Goal: Information Seeking & Learning: Check status

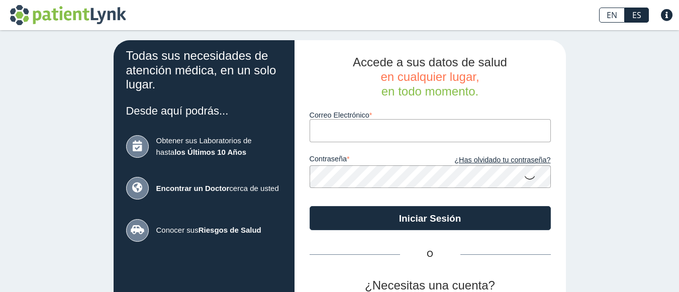
click at [310, 136] on input "Correo Electrónico" at bounding box center [430, 130] width 241 height 23
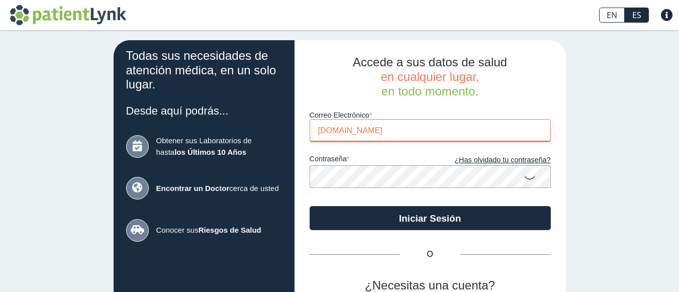
click at [341, 132] on input "[DOMAIN_NAME]" at bounding box center [430, 130] width 241 height 23
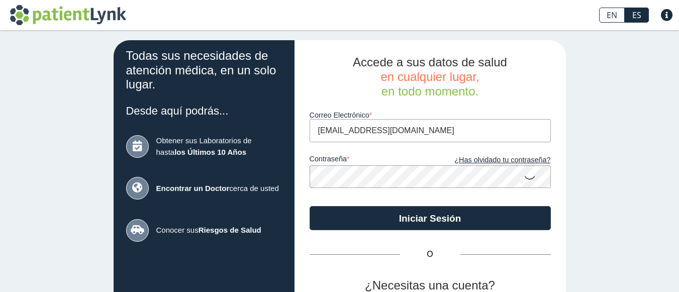
type input "[EMAIL_ADDRESS][DOMAIN_NAME]"
click at [310, 206] on button "Iniciar Sesión" at bounding box center [430, 218] width 241 height 24
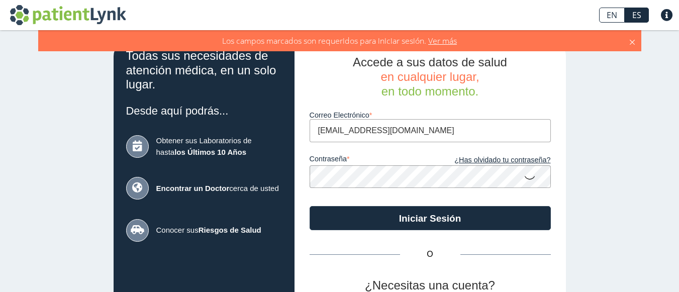
click at [524, 178] on icon at bounding box center [530, 177] width 12 height 20
click at [524, 178] on icon at bounding box center [530, 176] width 12 height 18
click at [463, 213] on button "Iniciar Sesión" at bounding box center [430, 218] width 241 height 24
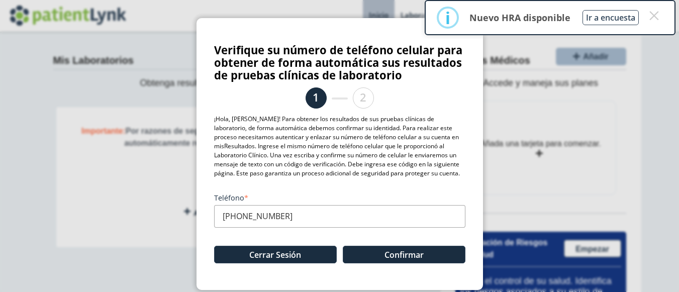
click at [418, 258] on button "Confirmar" at bounding box center [404, 255] width 123 height 18
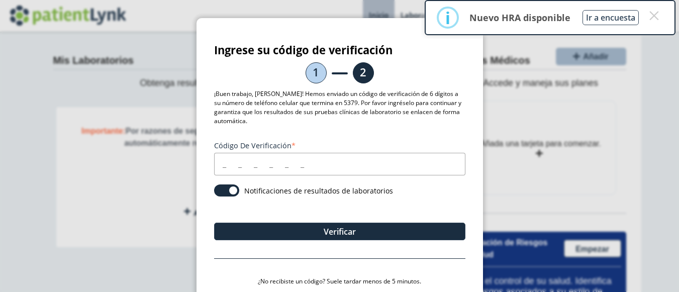
click at [217, 165] on input "Código de verificación" at bounding box center [339, 164] width 251 height 23
click at [299, 227] on button "Verificar" at bounding box center [339, 232] width 251 height 18
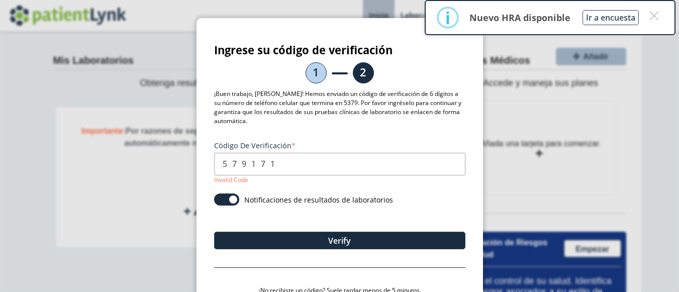
click at [241, 164] on input "579171" at bounding box center [339, 164] width 251 height 23
type input "576171"
click at [302, 236] on button "Verify" at bounding box center [339, 241] width 251 height 18
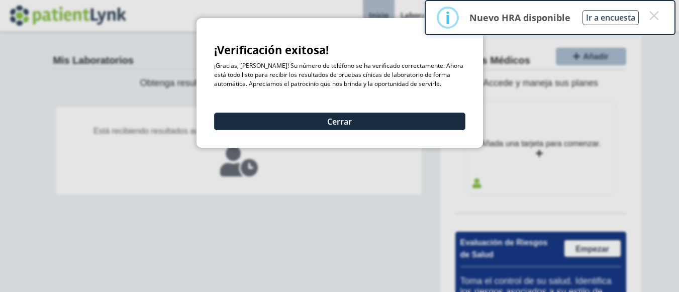
click at [355, 33] on div "¡Verificación exitosa! ¡Gracias, [PERSON_NAME]! Su número de teléfono se ha ver…" at bounding box center [339, 83] width 286 height 130
click at [342, 118] on button "Cerrar" at bounding box center [339, 122] width 251 height 18
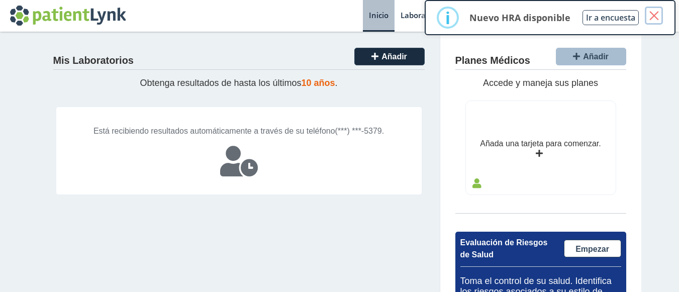
click at [653, 14] on button "×" at bounding box center [654, 16] width 18 height 18
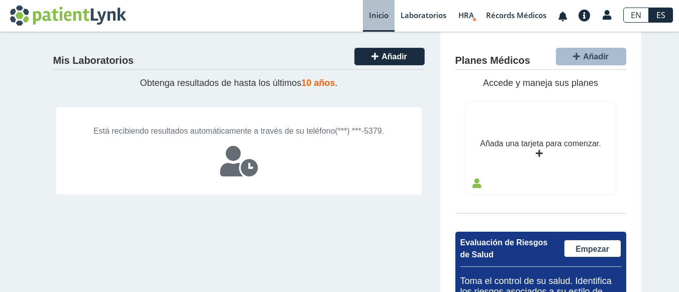
click at [320, 83] on span "10 años" at bounding box center [319, 83] width 34 height 10
click at [238, 141] on div "Está recibiendo resultados automáticamente a través de su teléfono (***) ***-53…" at bounding box center [239, 151] width 366 height 88
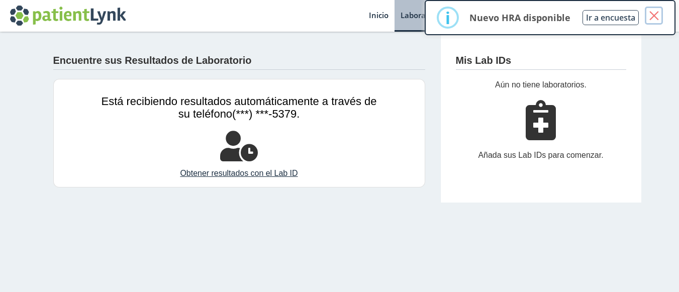
click at [655, 14] on button "×" at bounding box center [654, 16] width 18 height 18
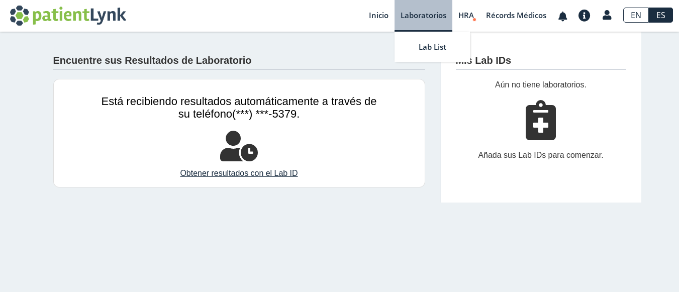
click at [422, 20] on link "Laboratorios" at bounding box center [423, 16] width 58 height 32
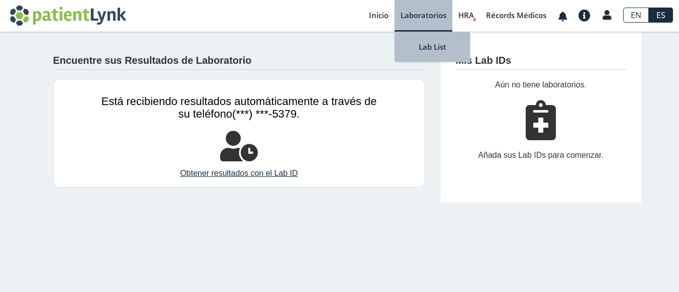
click at [434, 47] on link "Lab List" at bounding box center [431, 47] width 75 height 30
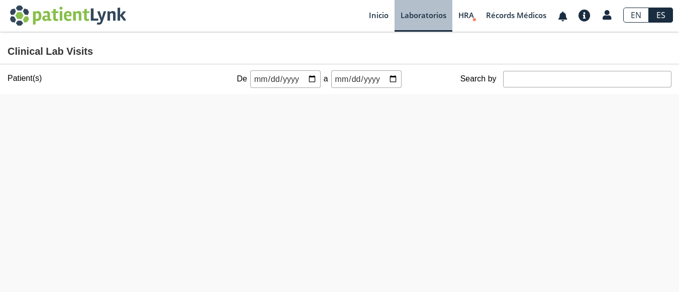
click at [250, 81] on input "date" at bounding box center [285, 79] width 70 height 18
click at [270, 79] on input "date" at bounding box center [285, 79] width 70 height 18
type input "0200-01-01"
click at [278, 80] on input "0025-01-01" at bounding box center [285, 79] width 70 height 18
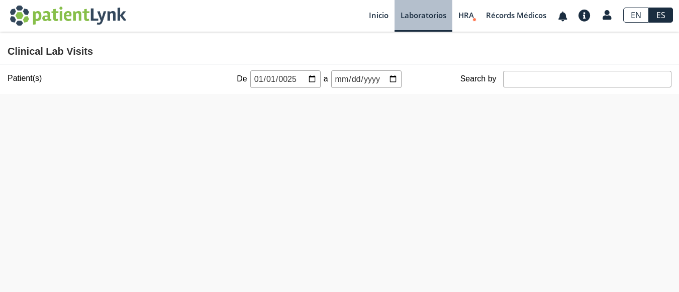
click at [278, 80] on input "0025-01-01" at bounding box center [285, 79] width 70 height 18
click at [280, 80] on input "0025-01-01" at bounding box center [285, 79] width 70 height 18
click at [307, 79] on input "0025-01-01" at bounding box center [285, 79] width 70 height 18
click at [282, 78] on input "0025-01-01" at bounding box center [285, 79] width 70 height 18
type input "[DATE]"
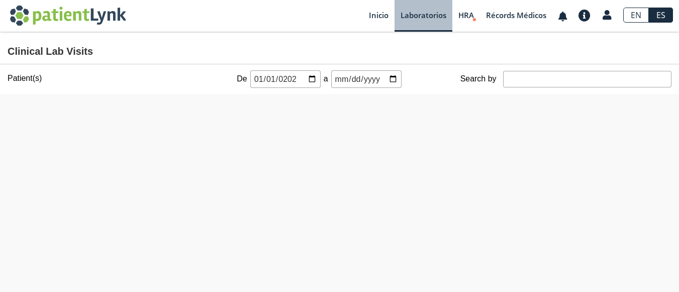
click at [331, 78] on input "date" at bounding box center [366, 79] width 70 height 18
click at [340, 79] on input "date" at bounding box center [366, 79] width 70 height 18
click at [338, 75] on input "date" at bounding box center [366, 79] width 70 height 18
click at [335, 80] on input "date" at bounding box center [366, 79] width 70 height 18
click at [345, 80] on input "date" at bounding box center [366, 79] width 70 height 18
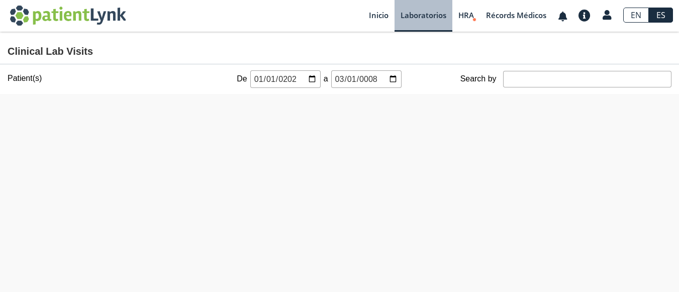
click at [389, 82] on input "0008-03-01" at bounding box center [366, 79] width 70 height 18
click at [348, 77] on input "[DATE]" at bounding box center [366, 79] width 70 height 18
click at [385, 77] on input "[DATE]" at bounding box center [366, 79] width 70 height 18
type input "[DATE]"
click at [24, 77] on label "Patient(s)" at bounding box center [25, 78] width 34 height 9
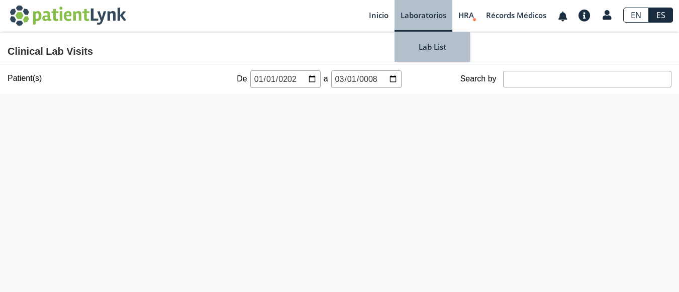
click at [423, 21] on link "Laboratorios" at bounding box center [423, 16] width 58 height 32
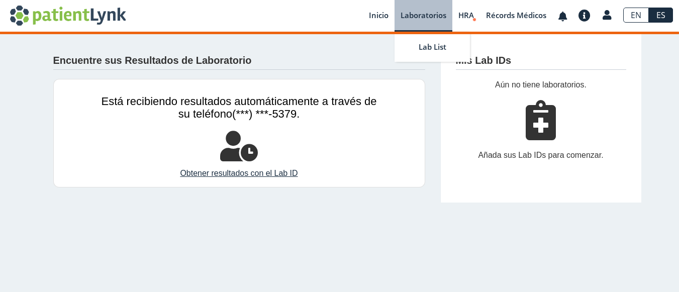
click at [423, 21] on link "Laboratorios" at bounding box center [423, 16] width 58 height 32
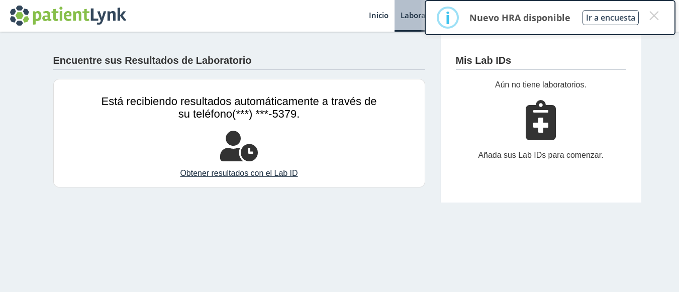
click at [291, 220] on main "Encuentre sus Resultados de Laboratorio Está recibiendo resultados automáticame…" at bounding box center [339, 162] width 679 height 260
drag, startPoint x: 291, startPoint y: 220, endPoint x: 302, endPoint y: 32, distance: 188.7
click at [289, 143] on main "Encuentre sus Resultados de Laboratorio Está recibiendo resultados automáticame…" at bounding box center [339, 162] width 679 height 260
click at [45, 156] on div "Encuentre sus Resultados de Laboratorio Está recibiendo resultados automáticame…" at bounding box center [239, 117] width 402 height 171
click at [653, 14] on button "×" at bounding box center [654, 16] width 18 height 18
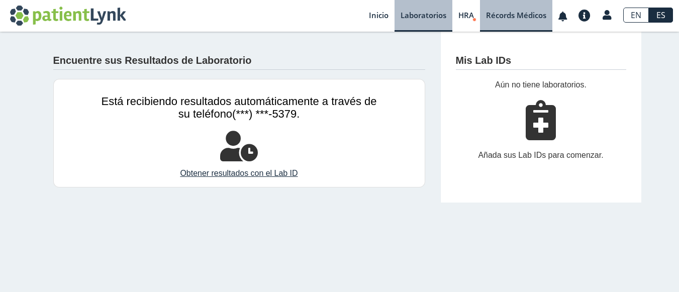
click at [507, 16] on link "Récords Médicos" at bounding box center [516, 16] width 72 height 32
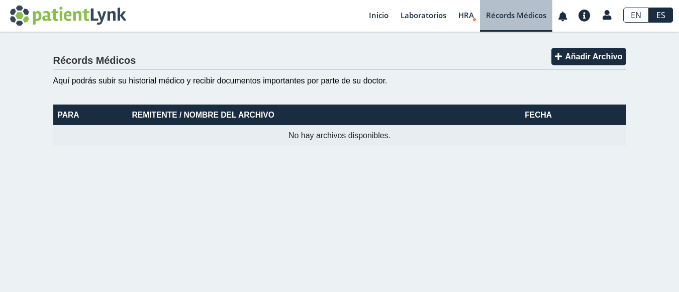
click at [507, 16] on link "Récords Médicos" at bounding box center [516, 16] width 72 height 32
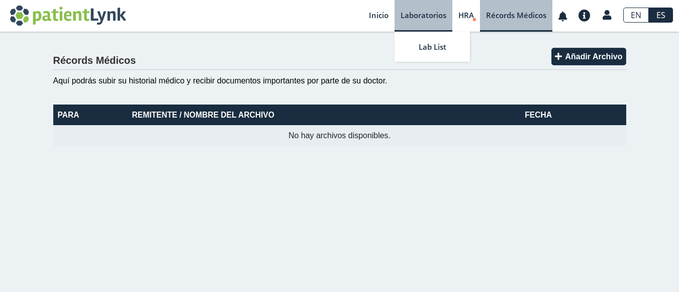
click at [423, 14] on link "Laboratorios" at bounding box center [423, 16] width 58 height 32
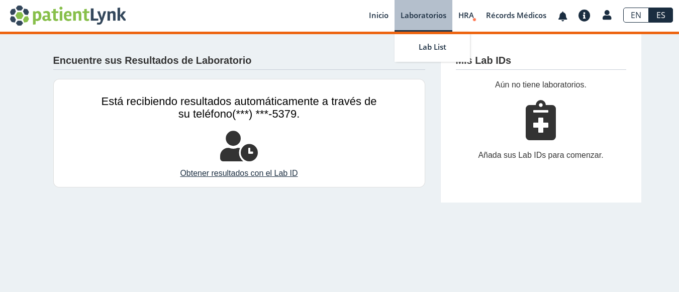
click at [423, 14] on link "Laboratorios" at bounding box center [423, 16] width 58 height 32
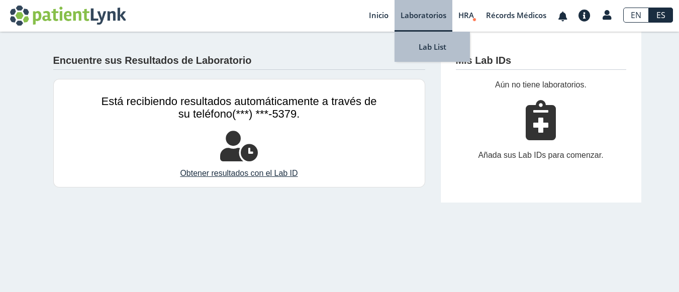
click at [427, 47] on link "Lab List" at bounding box center [431, 47] width 75 height 30
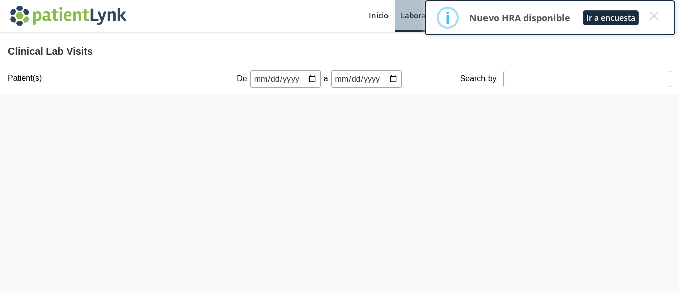
click at [605, 20] on button "Ir a encuesta" at bounding box center [610, 17] width 56 height 15
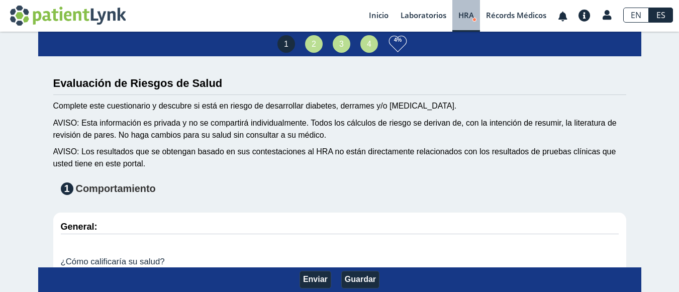
click at [310, 278] on button "Enviar" at bounding box center [316, 280] width 32 height 18
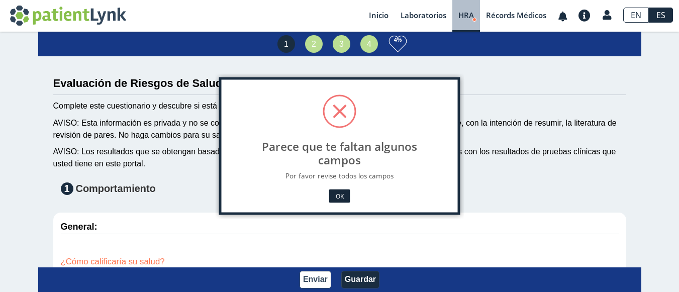
click at [333, 203] on button "OK" at bounding box center [339, 196] width 21 height 14
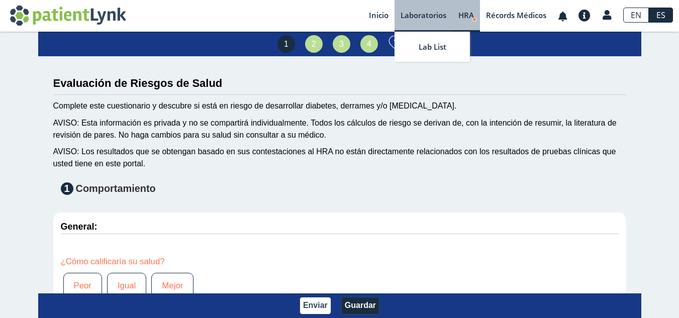
click at [421, 18] on link "Laboratorios" at bounding box center [423, 16] width 58 height 32
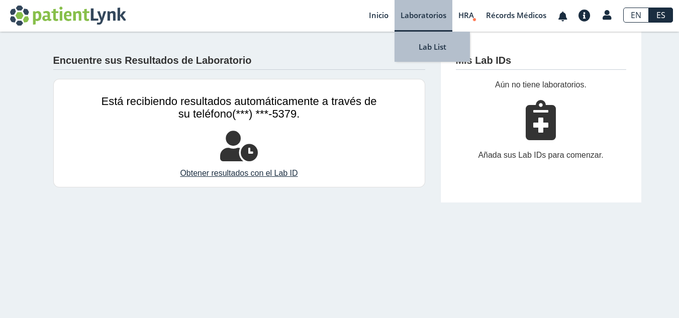
click at [427, 44] on link "Lab List" at bounding box center [431, 47] width 75 height 30
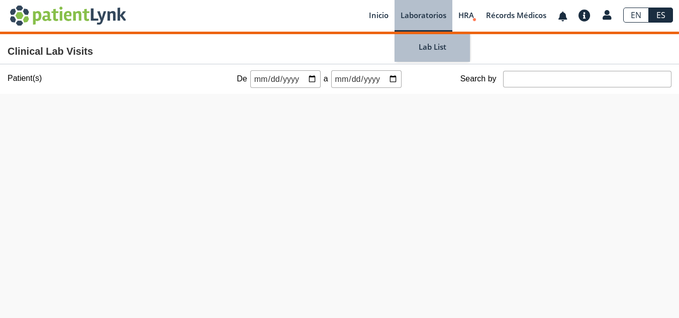
click at [427, 44] on link "Lab List" at bounding box center [431, 47] width 75 height 30
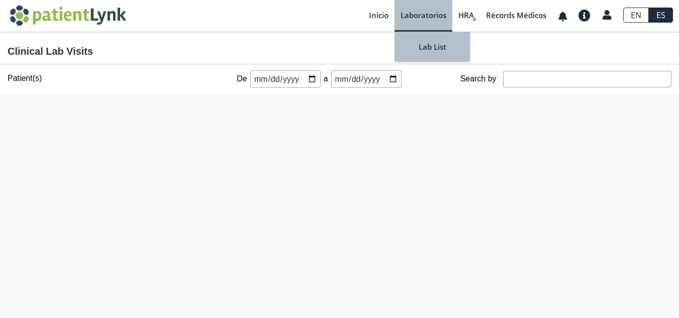
click at [427, 44] on link "Lab List" at bounding box center [431, 47] width 75 height 30
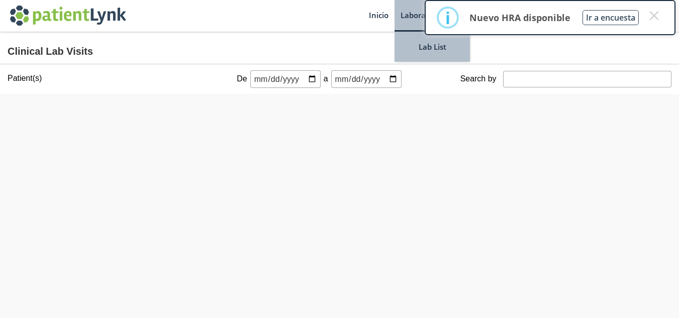
click at [427, 44] on link "Lab List" at bounding box center [431, 47] width 75 height 30
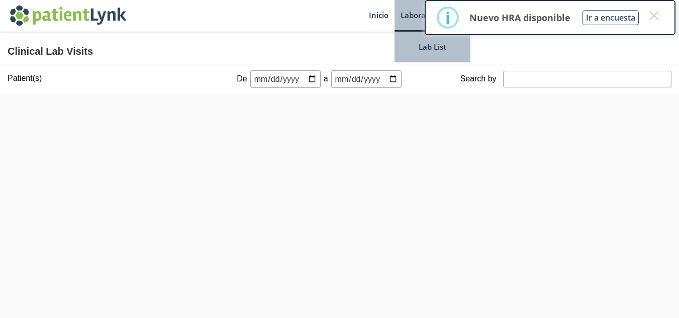
click at [427, 44] on link "Lab List" at bounding box center [431, 47] width 75 height 30
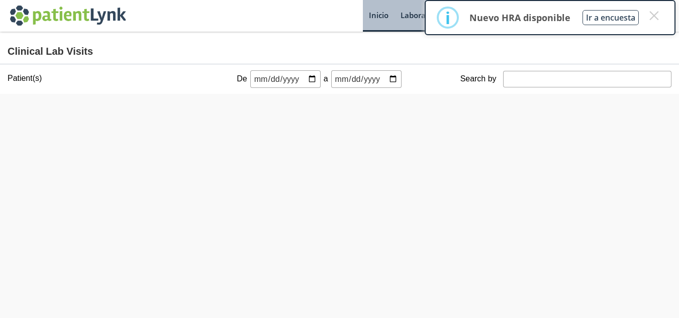
click at [375, 16] on link "Inicio" at bounding box center [379, 16] width 32 height 32
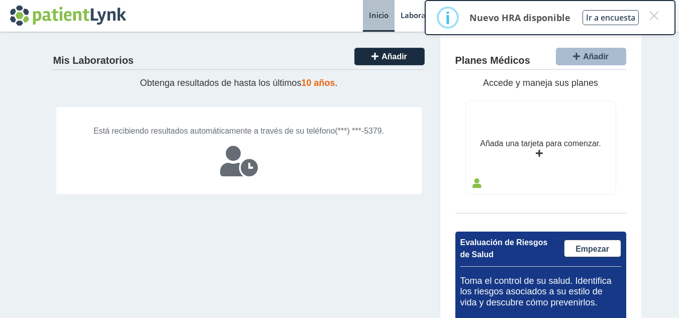
click at [318, 81] on span "10 años" at bounding box center [319, 83] width 34 height 10
click at [556, 81] on span "Accede y maneja sus planes" at bounding box center [540, 83] width 115 height 10
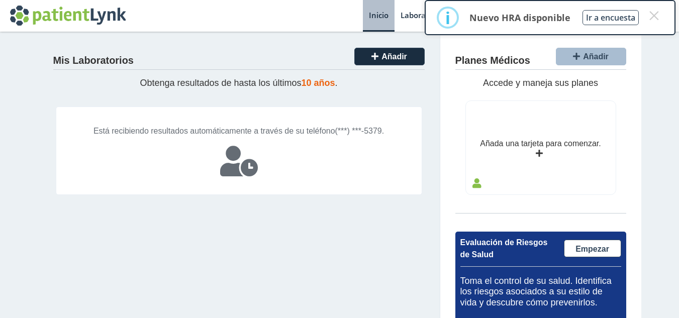
click at [556, 81] on span "Accede y maneja sus planes" at bounding box center [540, 83] width 115 height 10
click at [515, 145] on div "Añada una tarjeta para comenzar." at bounding box center [540, 144] width 121 height 12
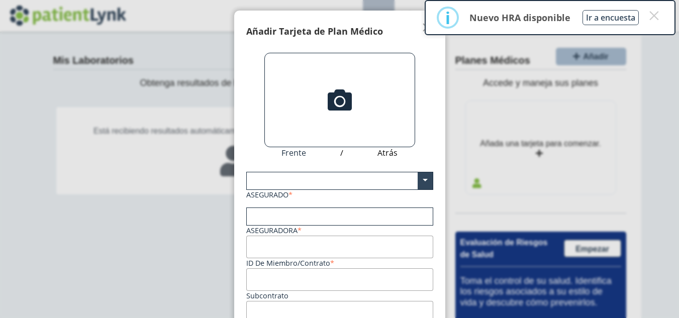
click at [423, 31] on div "× i Nuevo HRA disponible Ir a encuesta × OK No Cancel" at bounding box center [550, 19] width 258 height 39
click at [651, 12] on button "×" at bounding box center [654, 16] width 18 height 18
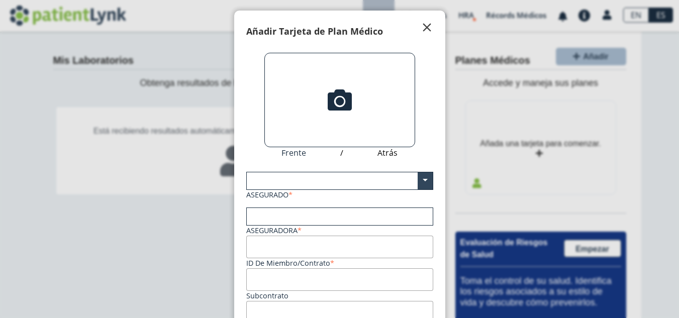
click at [425, 25] on span "" at bounding box center [427, 28] width 12 height 12
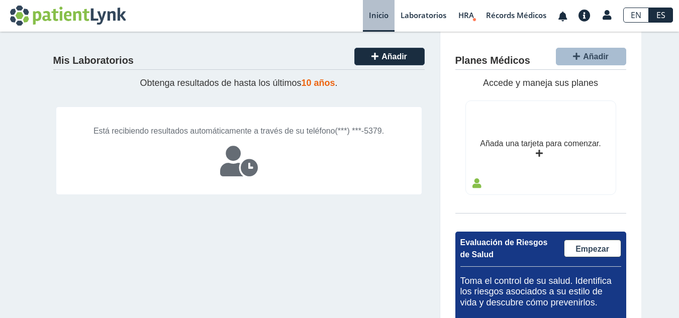
click at [325, 83] on span "10 años" at bounding box center [319, 83] width 34 height 10
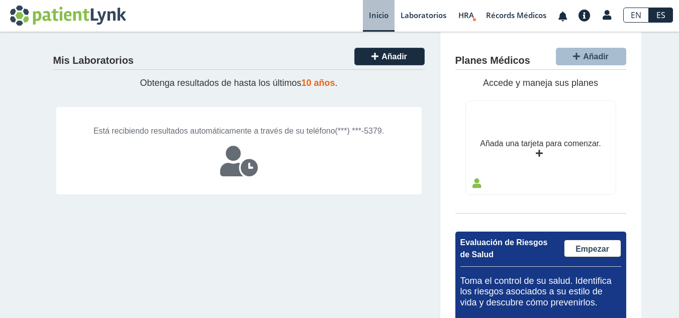
click at [325, 83] on span "10 años" at bounding box center [319, 83] width 34 height 10
click at [239, 167] on icon at bounding box center [239, 161] width 38 height 30
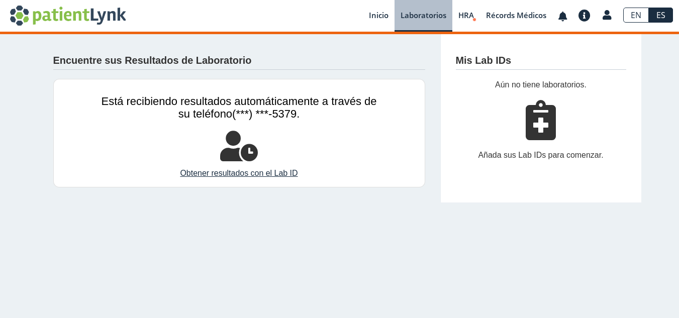
click at [239, 167] on link "Obtener resultados con el Lab ID" at bounding box center [239, 173] width 275 height 12
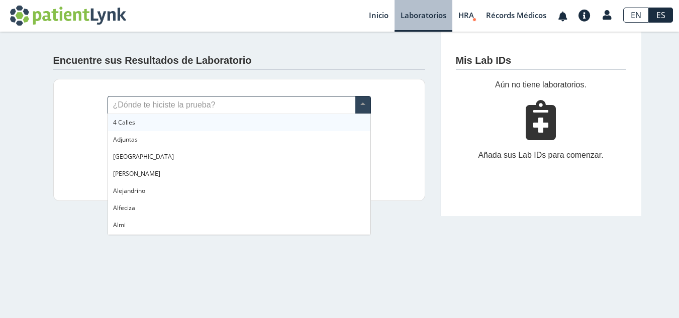
click at [259, 107] on input "text" at bounding box center [239, 104] width 262 height 17
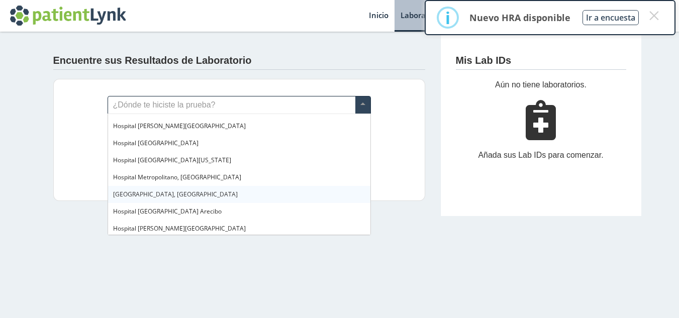
scroll to position [4121, 0]
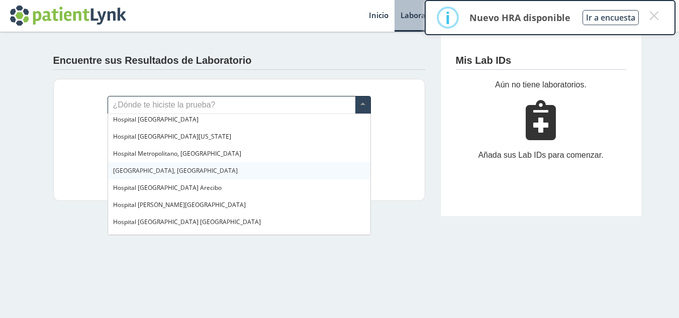
click at [179, 170] on span "[GEOGRAPHIC_DATA], [GEOGRAPHIC_DATA]" at bounding box center [175, 170] width 125 height 9
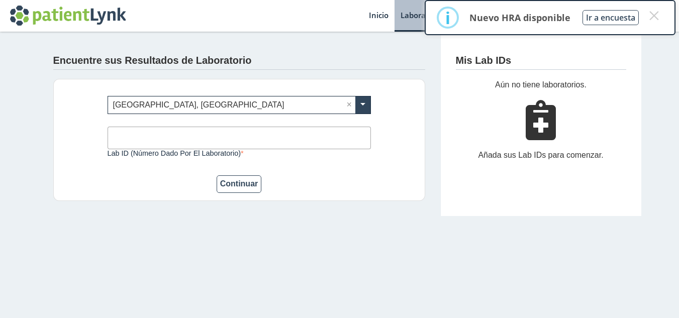
click at [142, 136] on input "Lab ID (número dado por el laboratorio)" at bounding box center [239, 138] width 263 height 23
click at [140, 154] on label "Lab ID (número dado por el laboratorio)" at bounding box center [239, 153] width 263 height 8
click at [140, 149] on input "Lab ID (número dado por el laboratorio)" at bounding box center [239, 138] width 263 height 23
click at [245, 186] on button "Continuar" at bounding box center [239, 184] width 45 height 18
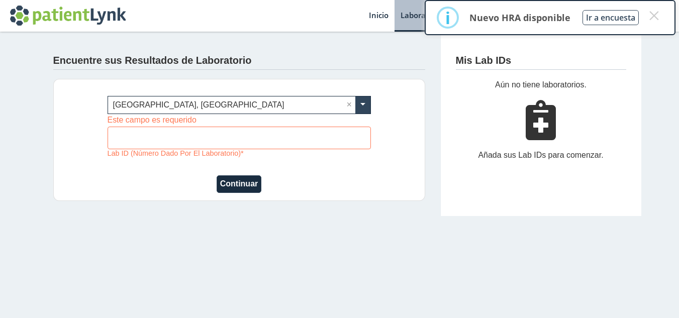
click at [245, 186] on button "Continuar" at bounding box center [239, 184] width 45 height 18
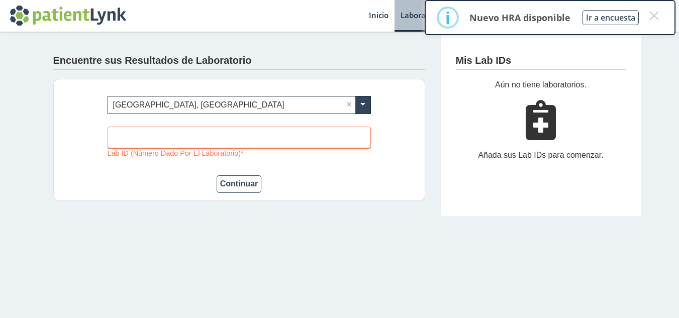
click at [131, 146] on input "Lab ID (número dado por el laboratorio)" at bounding box center [239, 138] width 263 height 23
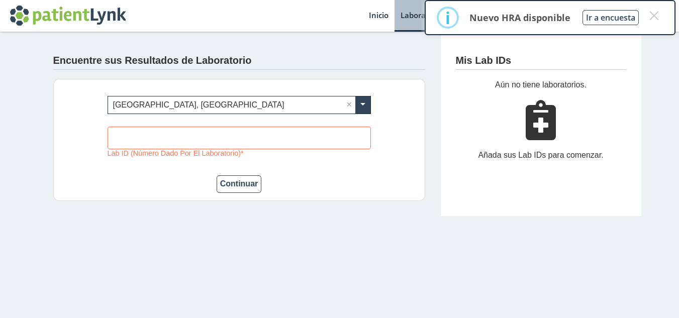
type input "0300671132"
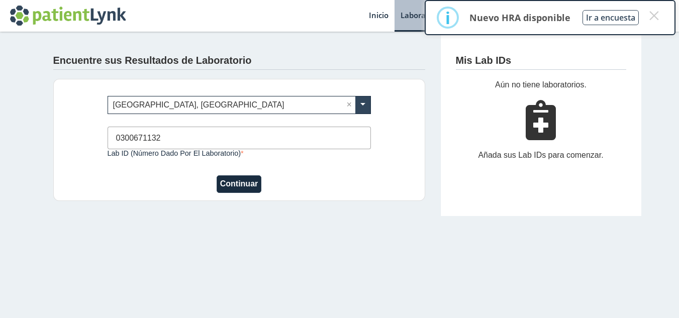
click at [239, 189] on button "Continuar" at bounding box center [239, 184] width 45 height 18
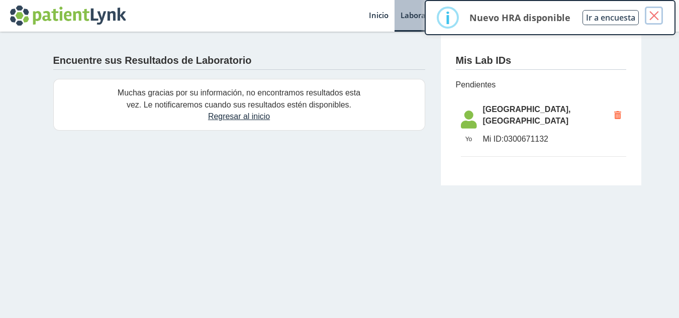
click at [657, 15] on button "×" at bounding box center [654, 16] width 18 height 18
